Goal: Information Seeking & Learning: Check status

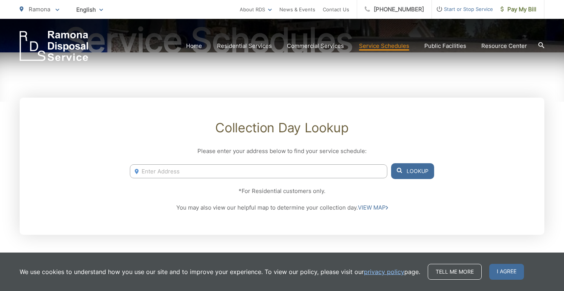
scroll to position [99, 0]
click at [156, 171] on input "Enter Address" at bounding box center [258, 171] width 257 height 14
drag, startPoint x: 156, startPoint y: 171, endPoint x: 404, endPoint y: 169, distance: 248.3
click at [404, 169] on button "Lookup" at bounding box center [412, 171] width 43 height 16
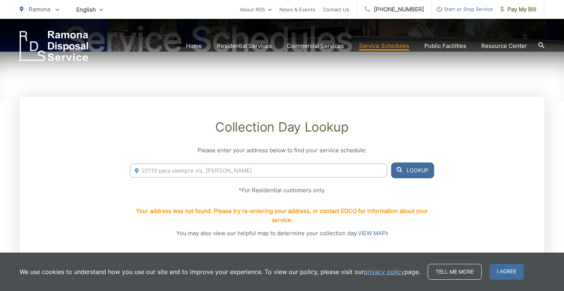
click at [171, 173] on input "20119 para siempre vis, Ramona" at bounding box center [258, 171] width 257 height 14
click at [250, 172] on input "20119 para siempre vis, Ramona" at bounding box center [258, 171] width 257 height 14
drag, startPoint x: 250, startPoint y: 172, endPoint x: 134, endPoint y: 162, distance: 116.2
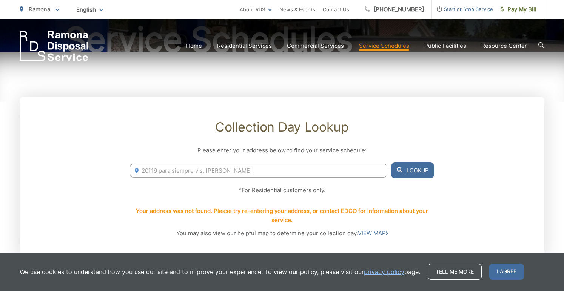
click at [134, 162] on div "Collection Day Lookup Please enter your address below to find your service sche…" at bounding box center [282, 179] width 524 height 164
drag, startPoint x: 226, startPoint y: 168, endPoint x: 114, endPoint y: 163, distance: 112.9
click at [114, 163] on div "Collection Day Lookup Please enter your address below to find your service sche…" at bounding box center [282, 179] width 524 height 164
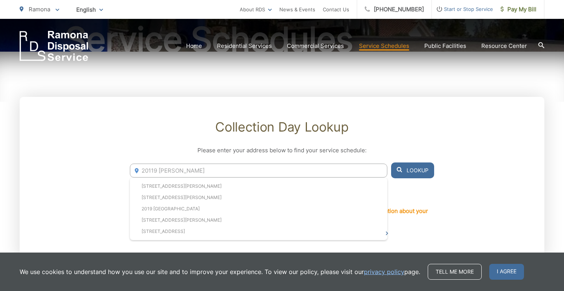
type input "20119 ramona"
click at [329, 40] on section "Home Residential Services Curbside Pickup Recycling Organic Recycling Trash Hou…" at bounding box center [316, 46] width 456 height 14
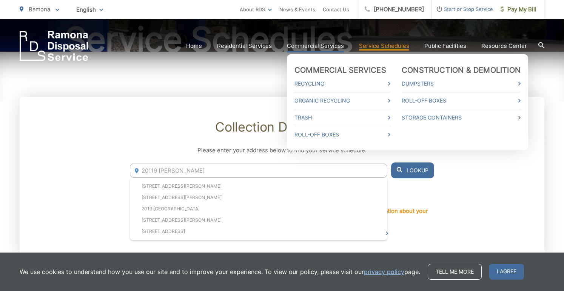
click at [319, 48] on link "Commercial Services" at bounding box center [315, 45] width 57 height 9
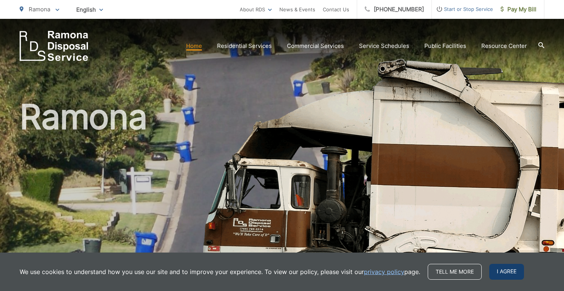
click at [498, 274] on span "I agree" at bounding box center [506, 272] width 35 height 16
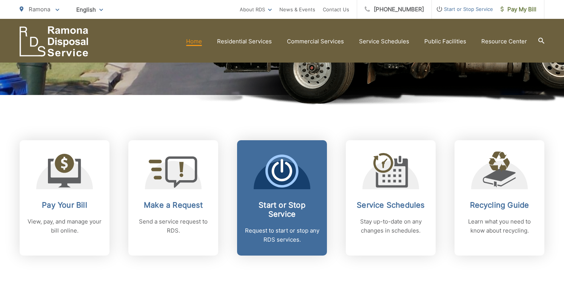
scroll to position [232, 0]
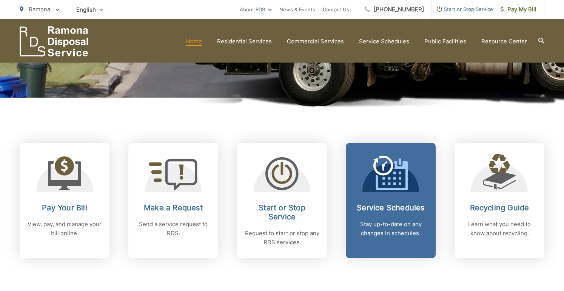
click at [402, 173] on icon at bounding box center [390, 173] width 35 height 35
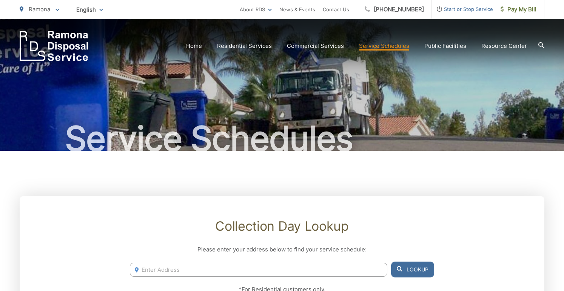
click at [299, 267] on input "Enter Address" at bounding box center [258, 270] width 257 height 14
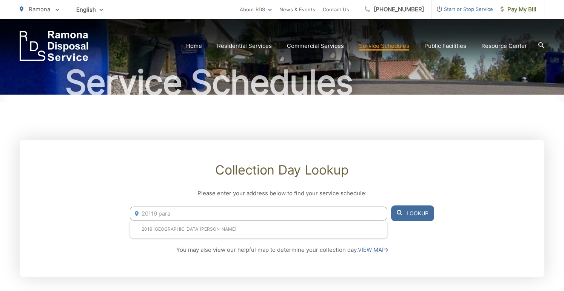
scroll to position [61, 0]
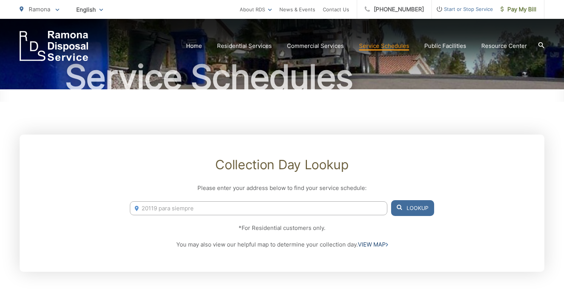
type input "20119 para siempre"
click at [378, 244] on link "VIEW MAP" at bounding box center [373, 244] width 30 height 9
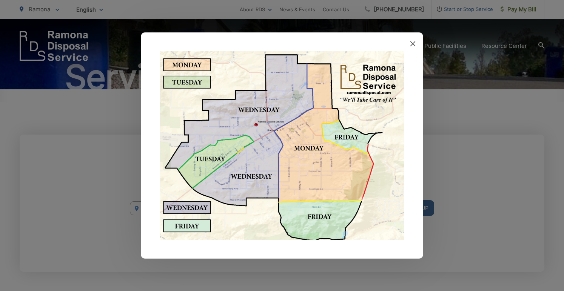
click at [256, 129] on img at bounding box center [282, 145] width 244 height 189
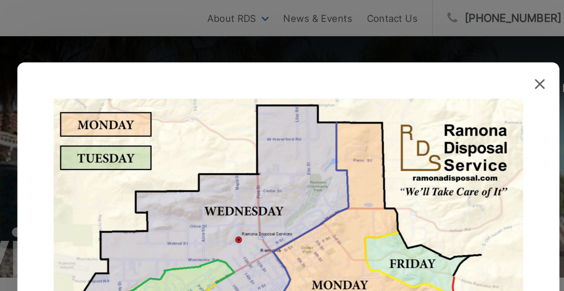
scroll to position [0, 0]
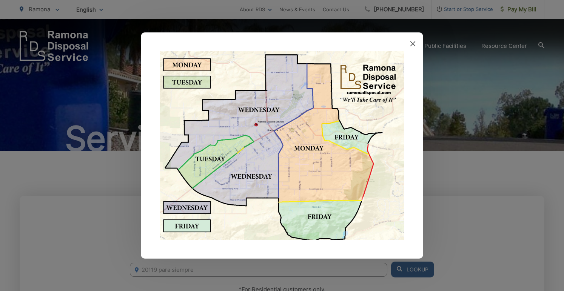
click at [410, 45] on icon at bounding box center [412, 43] width 5 height 5
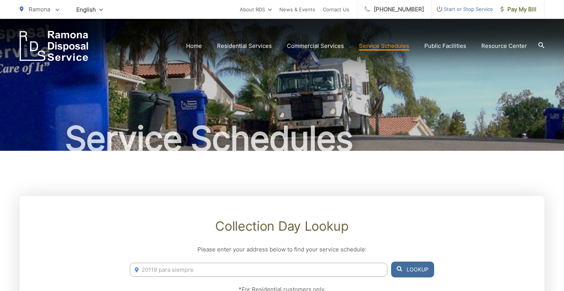
scroll to position [61, 0]
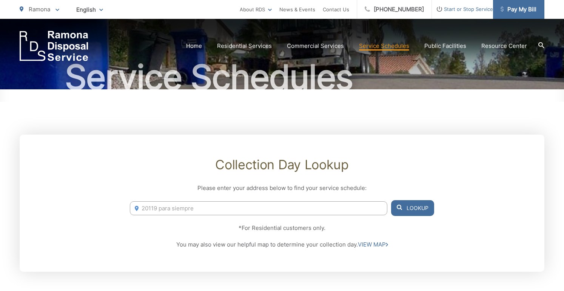
click at [510, 13] on span "Pay My Bill" at bounding box center [518, 9] width 36 height 9
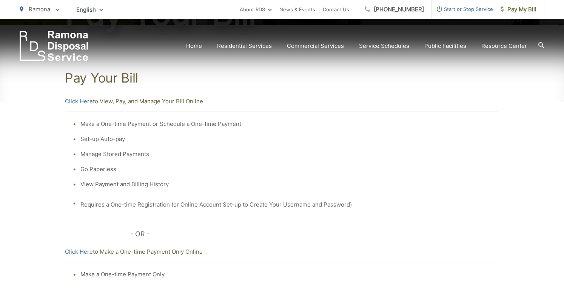
scroll to position [128, 0]
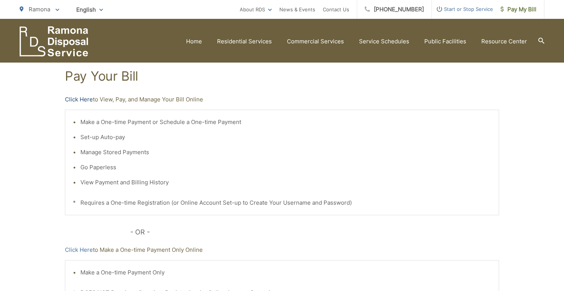
click at [86, 98] on link "Click Here" at bounding box center [79, 99] width 28 height 9
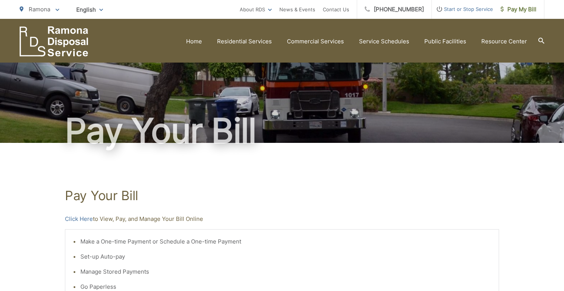
scroll to position [7, 0]
